Goal: Information Seeking & Learning: Learn about a topic

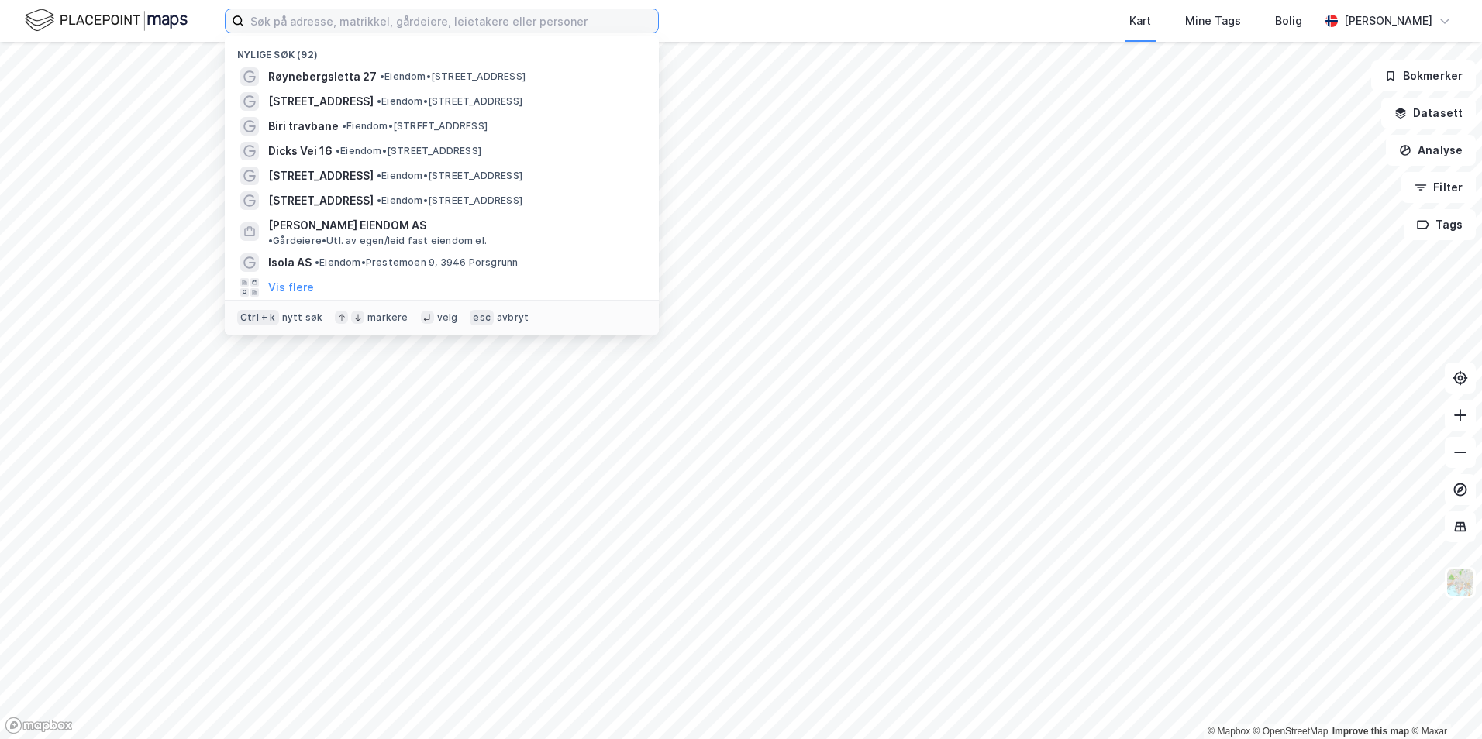
click at [381, 13] on input at bounding box center [451, 20] width 414 height 23
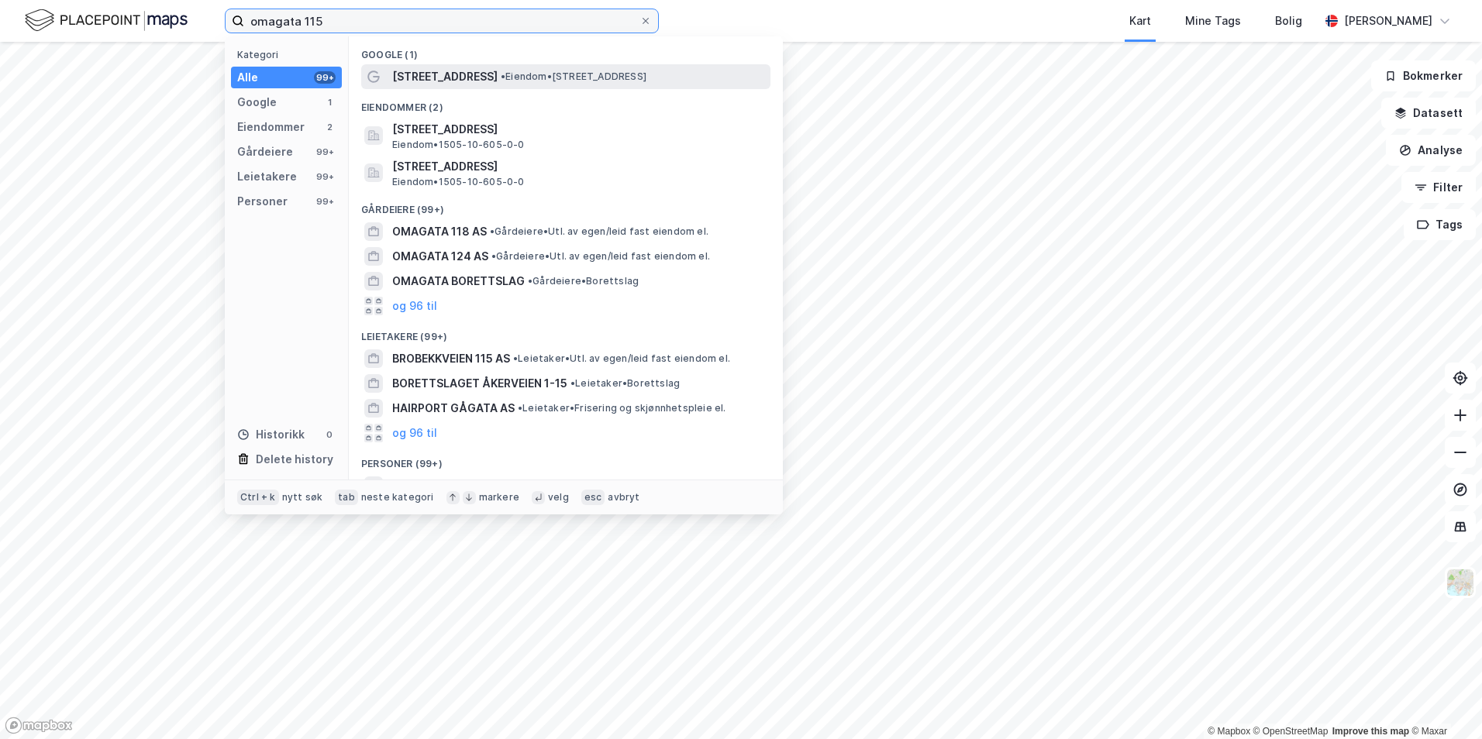
type input "omagata 115"
click at [501, 74] on span "• Eiendom • [STREET_ADDRESS]" at bounding box center [574, 77] width 146 height 12
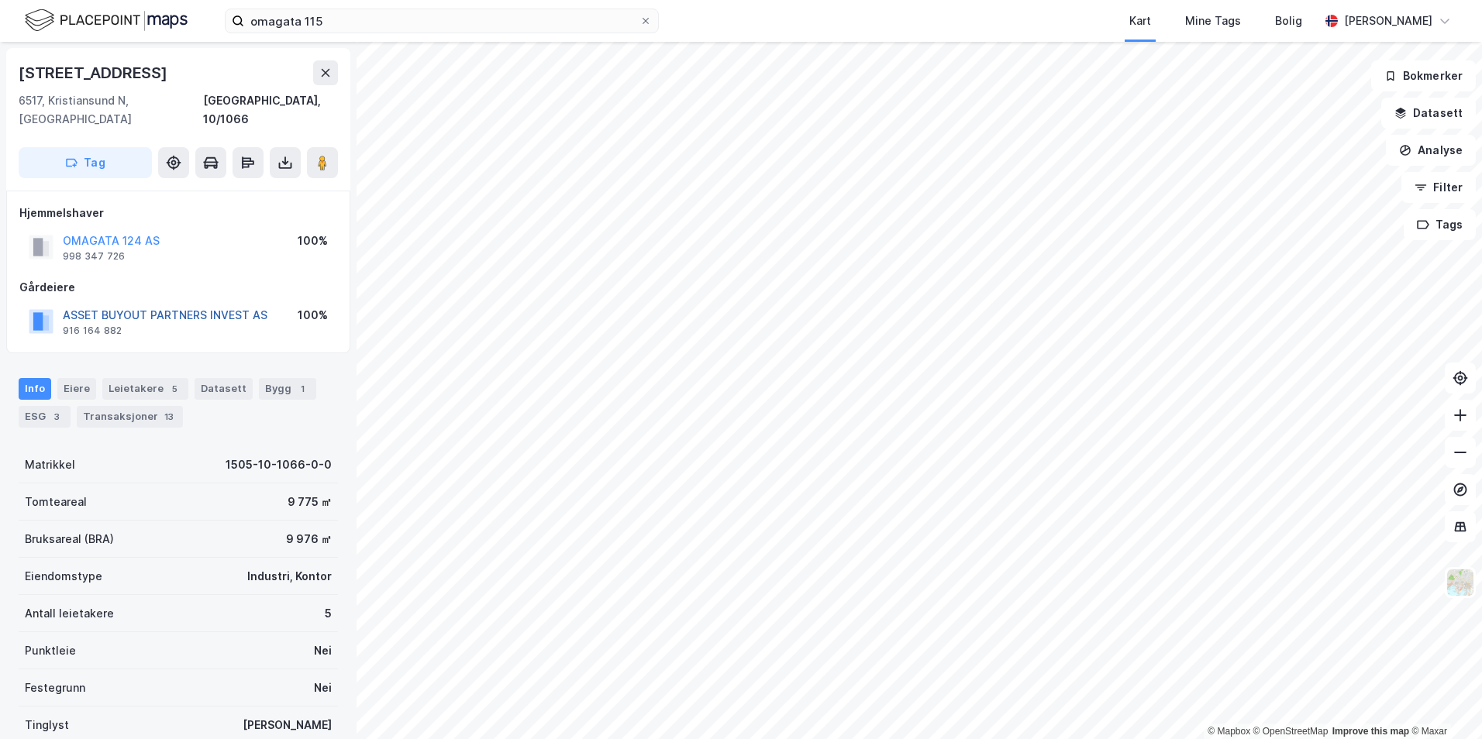
click at [0, 0] on button "ASSET BUYOUT PARTNERS INVEST AS" at bounding box center [0, 0] width 0 height 0
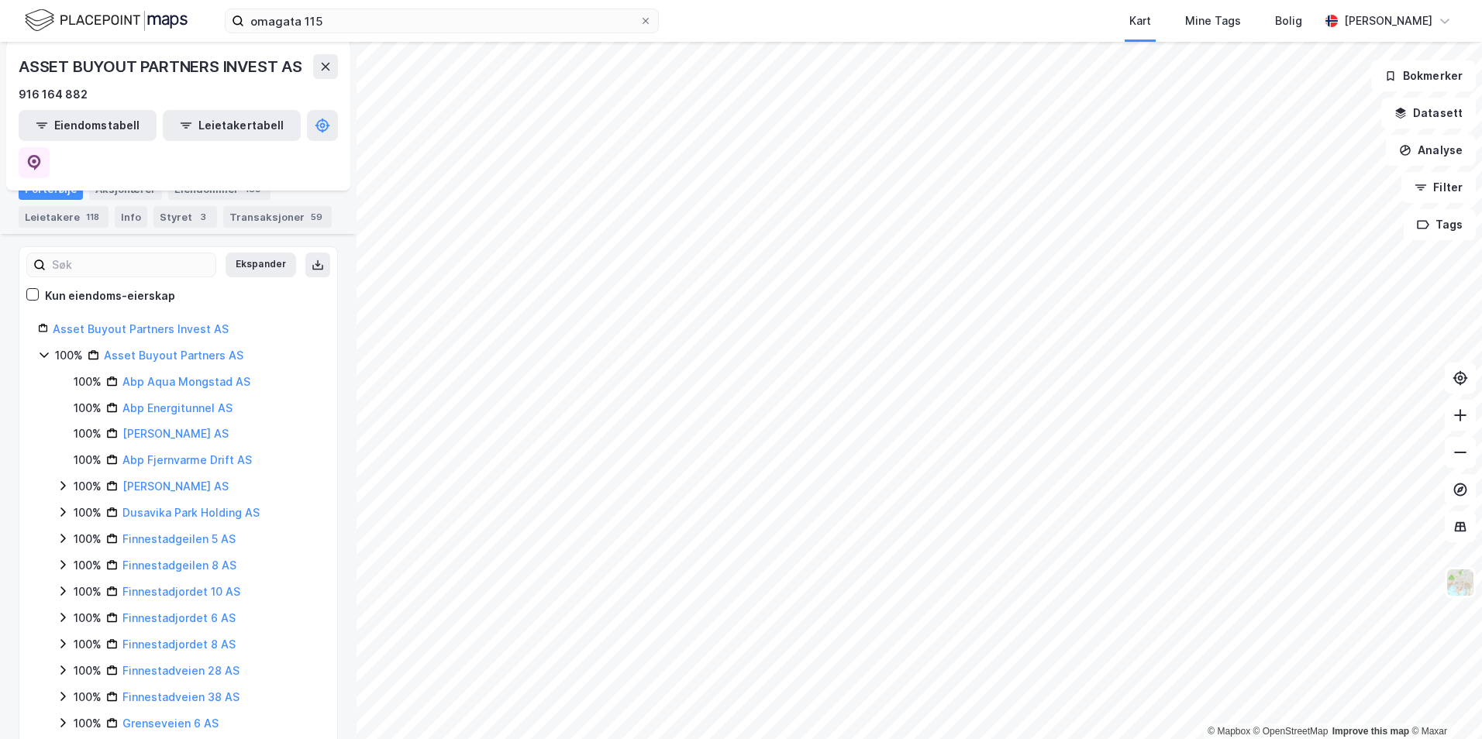
scroll to position [188, 0]
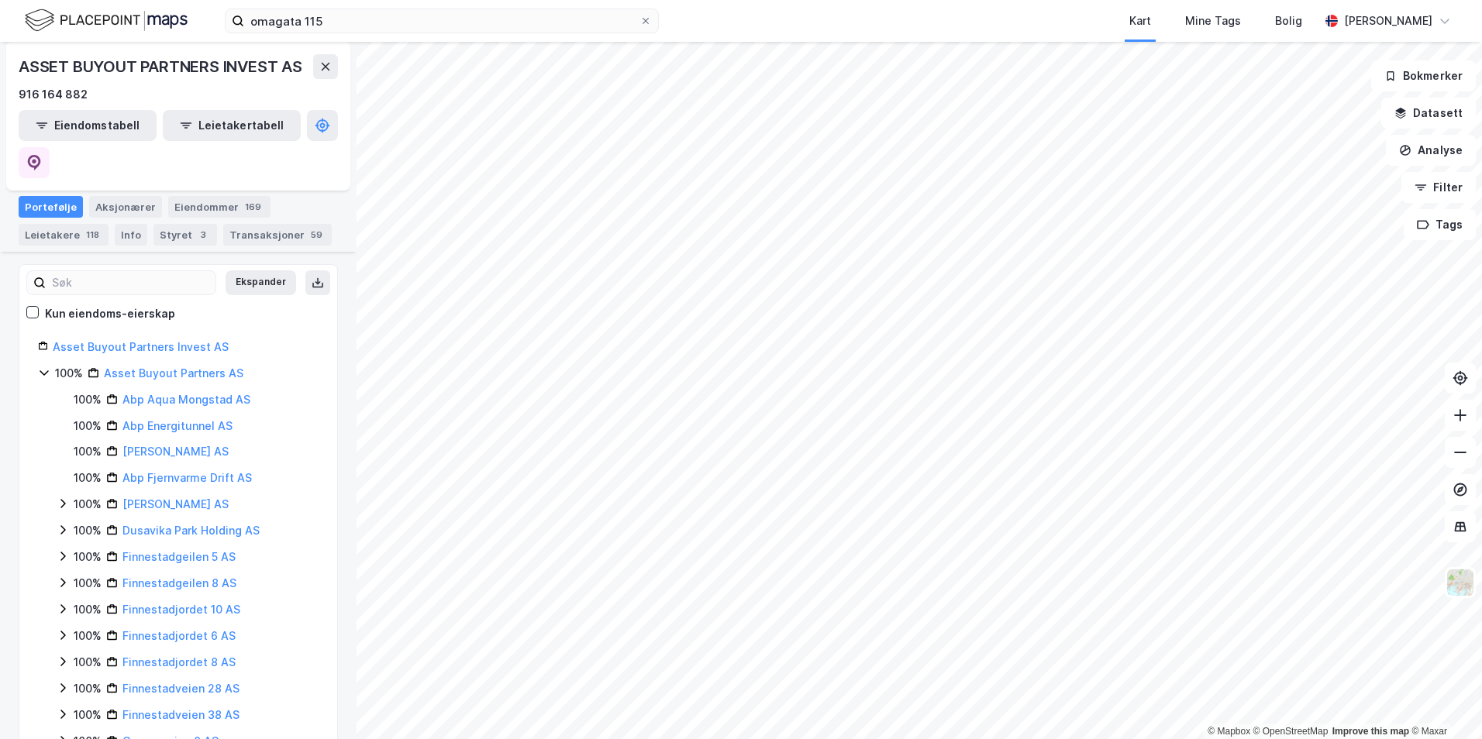
click at [832, 739] on html "omagata 115 Kart Mine Tags Bolig [PERSON_NAME] © Mapbox © OpenStreetMap Improve…" at bounding box center [741, 369] width 1482 height 739
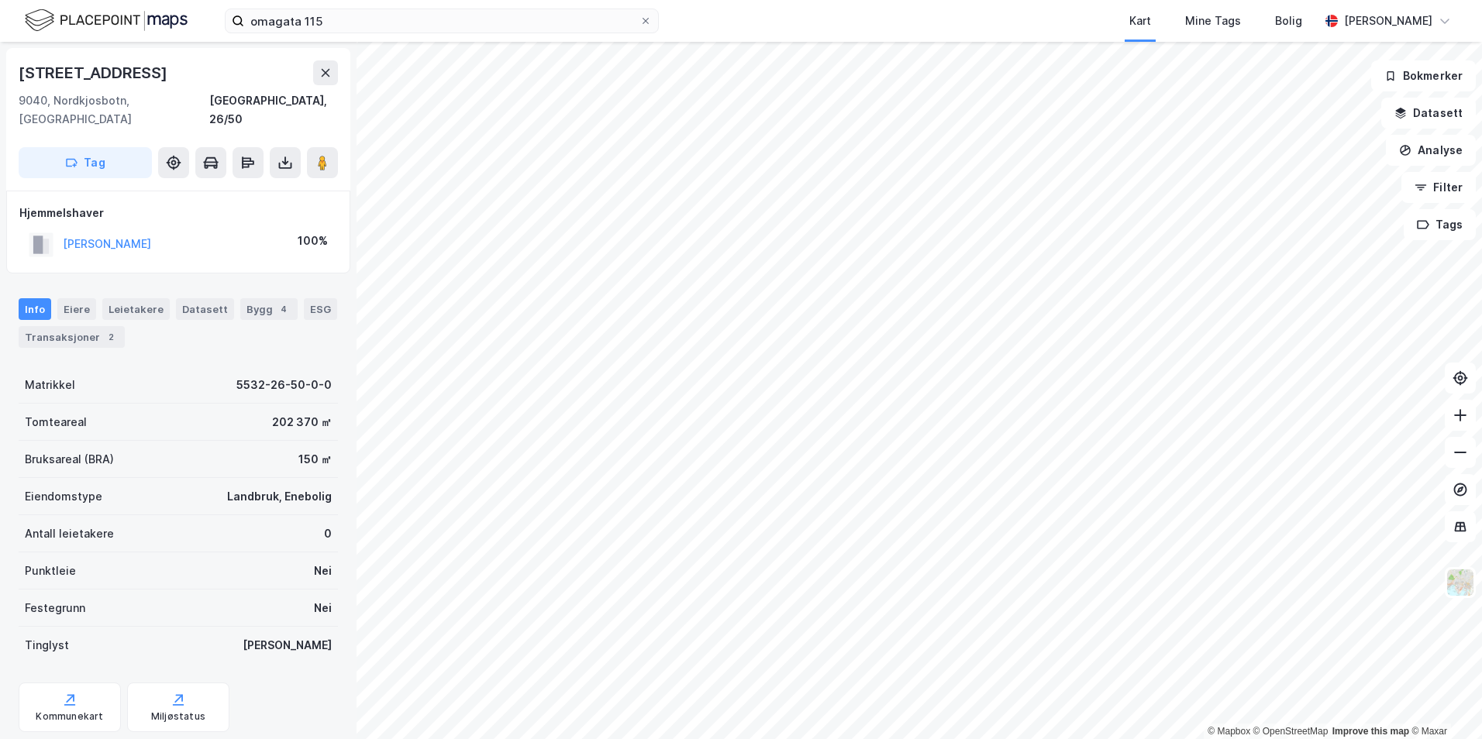
click at [743, 739] on html "omagata 115 Kart Mine Tags Bolig [PERSON_NAME] © Mapbox © OpenStreetMap Improve…" at bounding box center [741, 369] width 1482 height 739
